Goal: Task Accomplishment & Management: Manage account settings

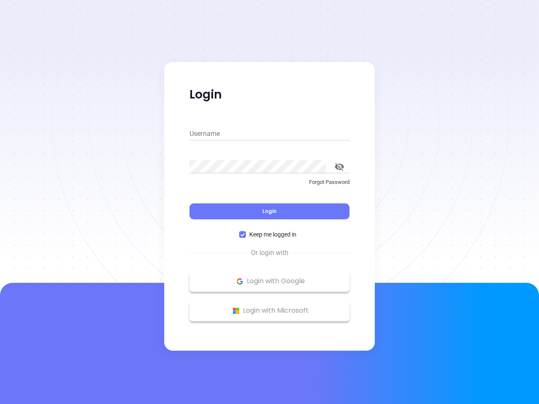
click at [269, 202] on div "Login" at bounding box center [269, 206] width 160 height 26
click at [269, 134] on input "Username" at bounding box center [269, 133] width 160 height 13
click at [339, 167] on icon "toggle password visibility" at bounding box center [339, 167] width 9 height 8
click at [269, 211] on span "Login" at bounding box center [269, 211] width 14 height 7
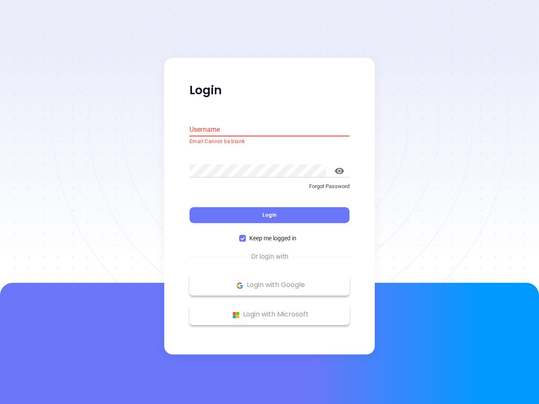
click at [269, 234] on span "Keep me logged in" at bounding box center [273, 238] width 54 height 9
click at [246, 235] on input "Keep me logged in" at bounding box center [242, 238] width 7 height 7
checkbox input "false"
click at [269, 281] on p "Login with Google" at bounding box center [270, 285] width 152 height 13
click at [269, 311] on p "Login with Microsoft" at bounding box center [270, 315] width 152 height 13
